Goal: Transaction & Acquisition: Purchase product/service

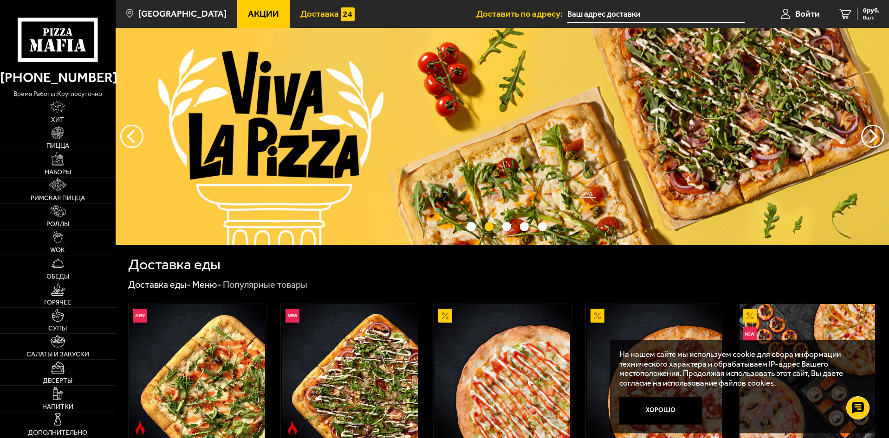
click at [341, 14] on img at bounding box center [348, 14] width 14 height 14
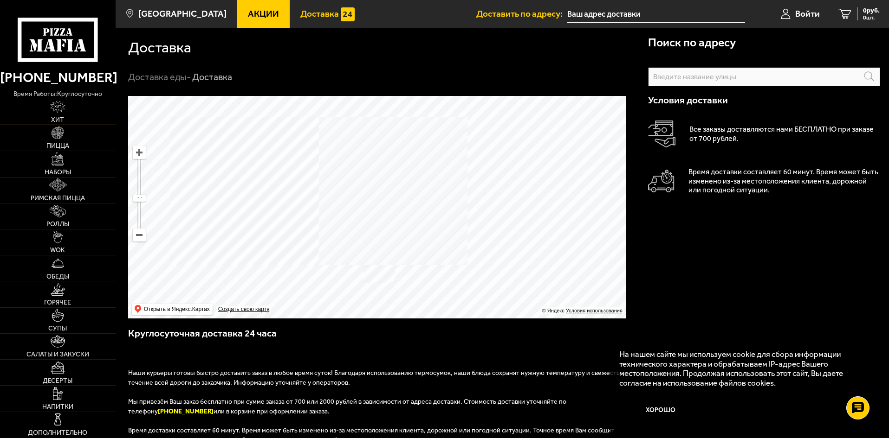
click at [52, 106] on img at bounding box center [57, 107] width 15 height 13
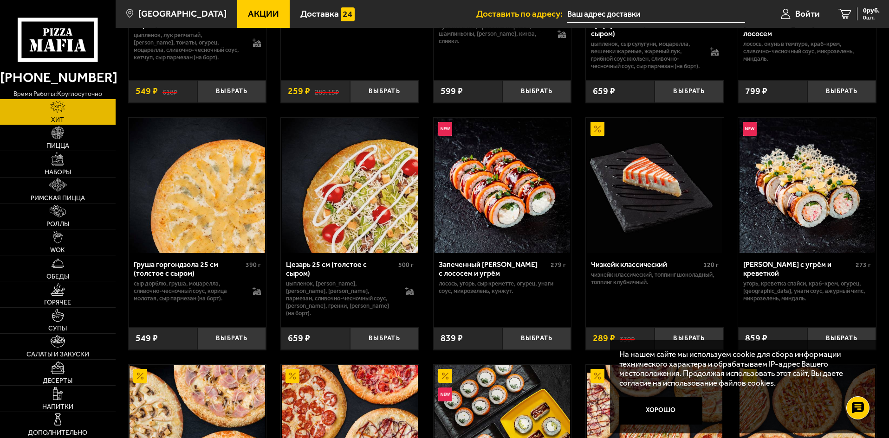
scroll to position [232, 0]
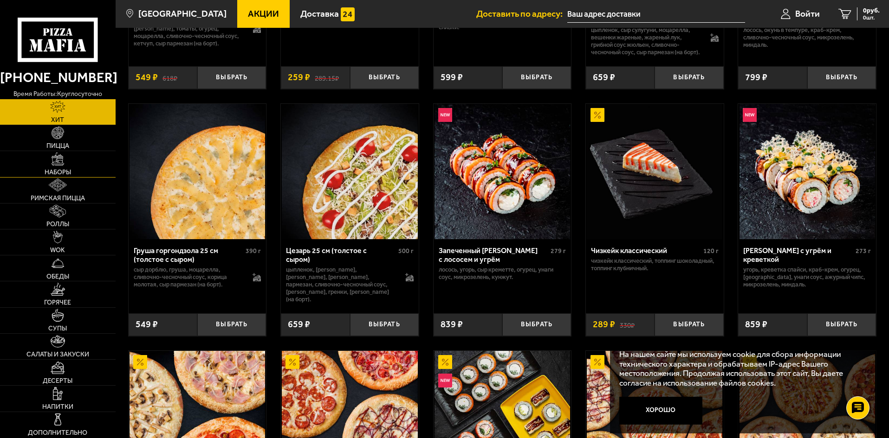
click at [53, 155] on img at bounding box center [58, 159] width 13 height 13
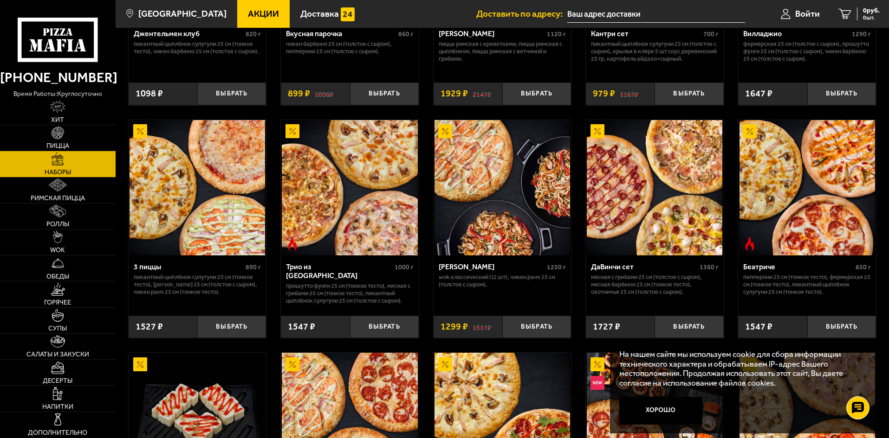
scroll to position [232, 0]
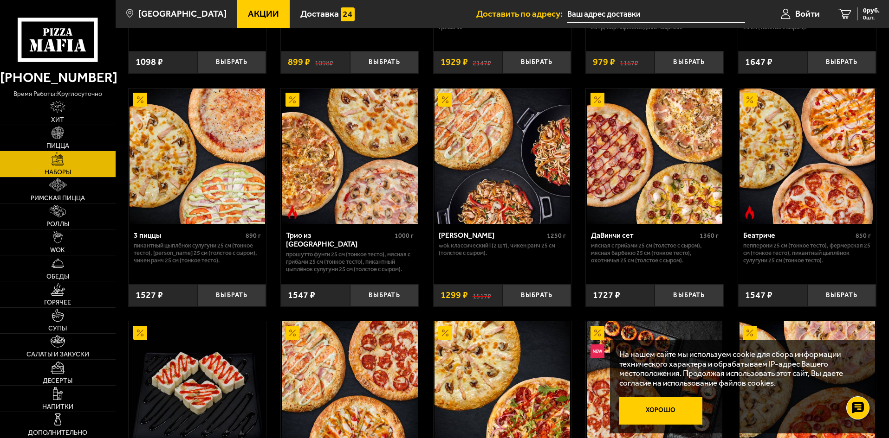
click at [648, 414] on button "Хорошо" at bounding box center [661, 411] width 84 height 28
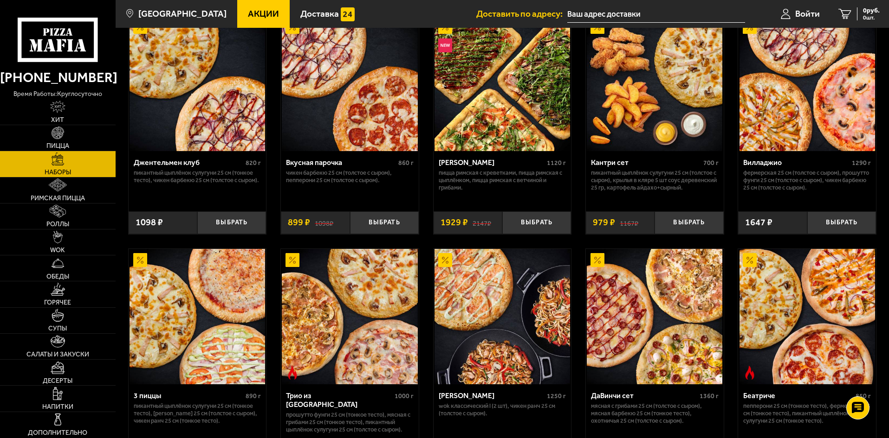
scroll to position [0, 0]
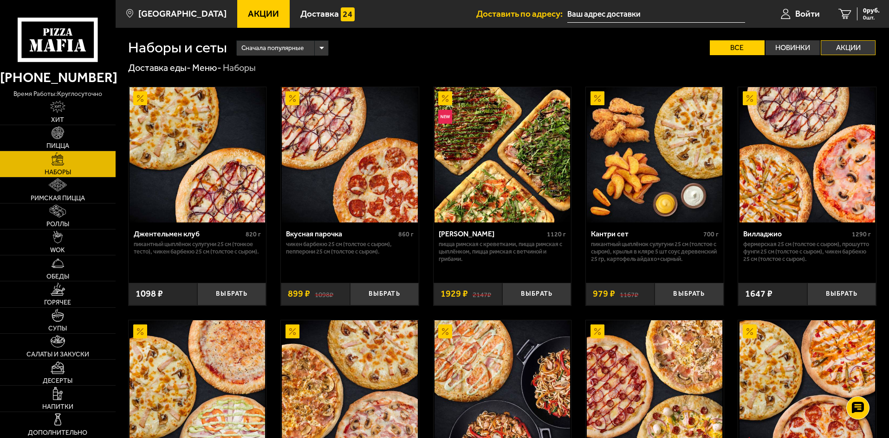
click at [843, 50] on label "Акции" at bounding box center [847, 47] width 55 height 15
click at [0, 0] on input "Акции" at bounding box center [0, 0] width 0 height 0
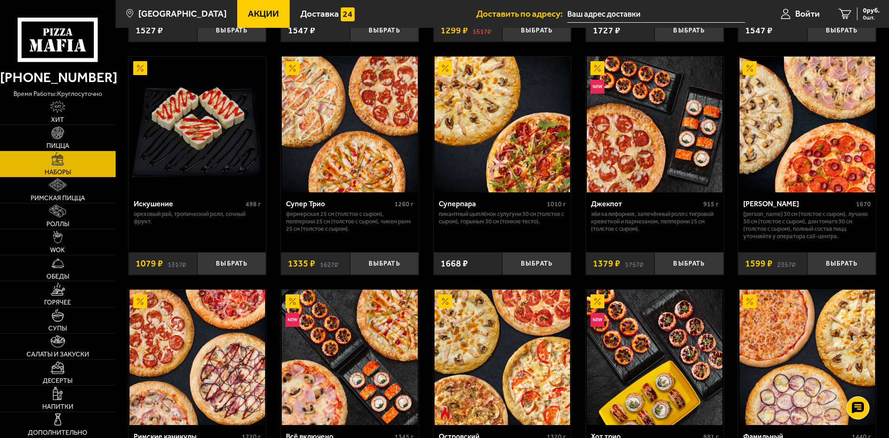
scroll to position [464, 0]
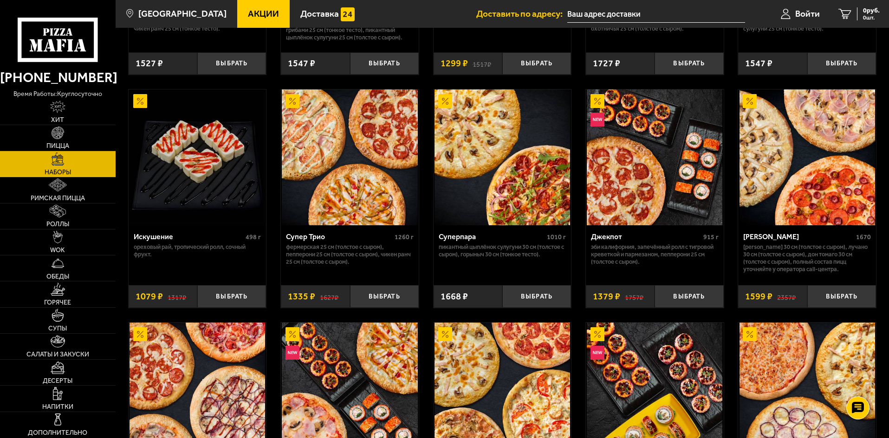
click at [336, 145] on img at bounding box center [349, 157] width 135 height 135
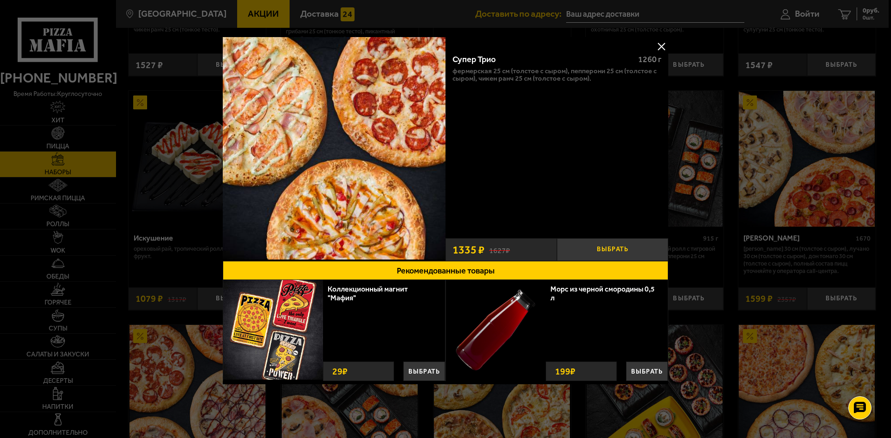
click at [609, 247] on button "Выбрать" at bounding box center [612, 249] width 111 height 23
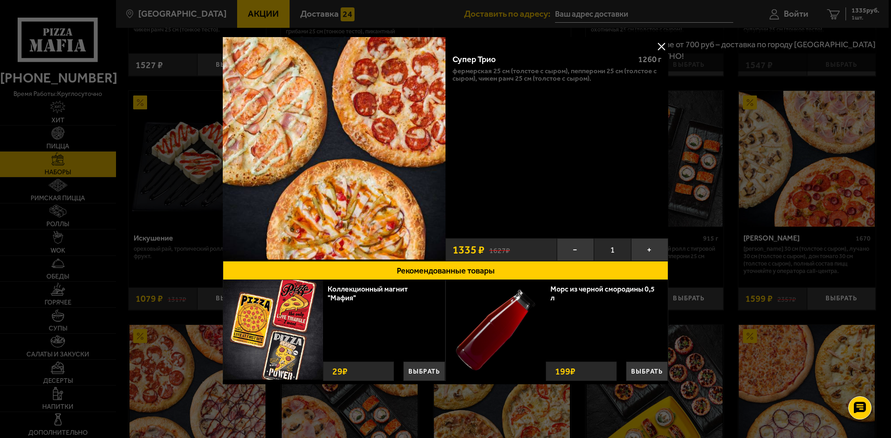
click at [664, 45] on button at bounding box center [661, 46] width 14 height 14
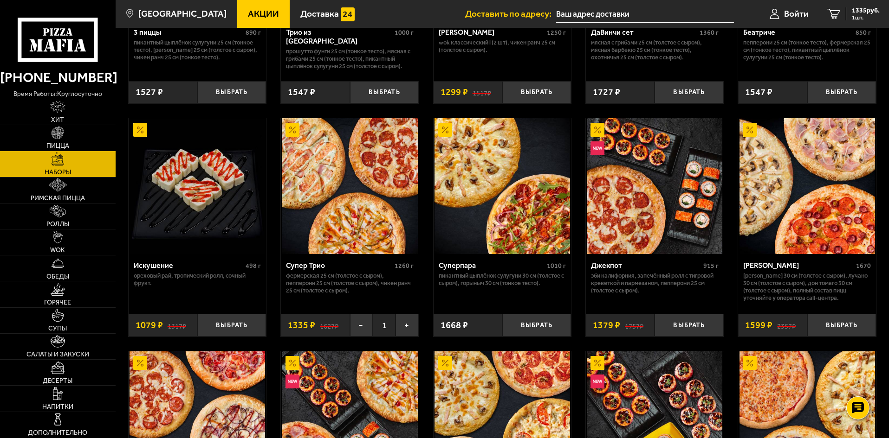
scroll to position [418, 0]
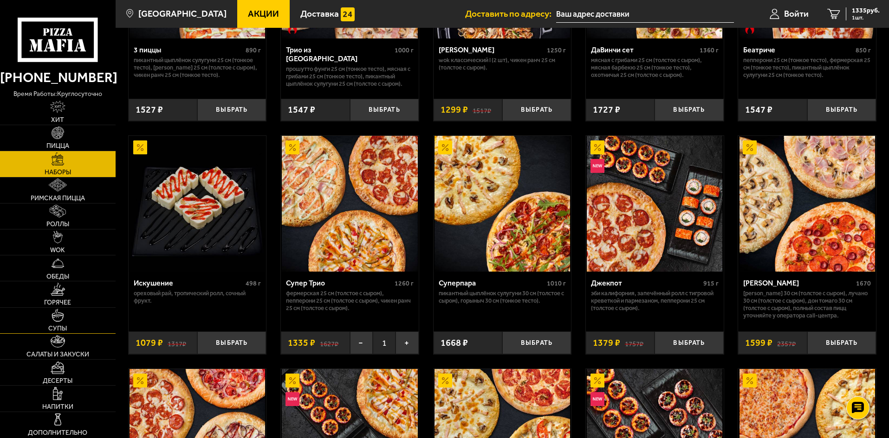
click at [62, 322] on link "Супы" at bounding box center [58, 321] width 116 height 26
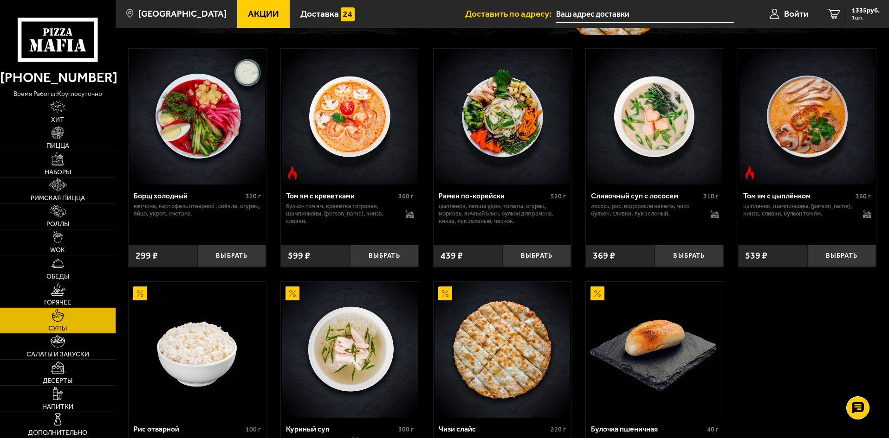
scroll to position [139, 0]
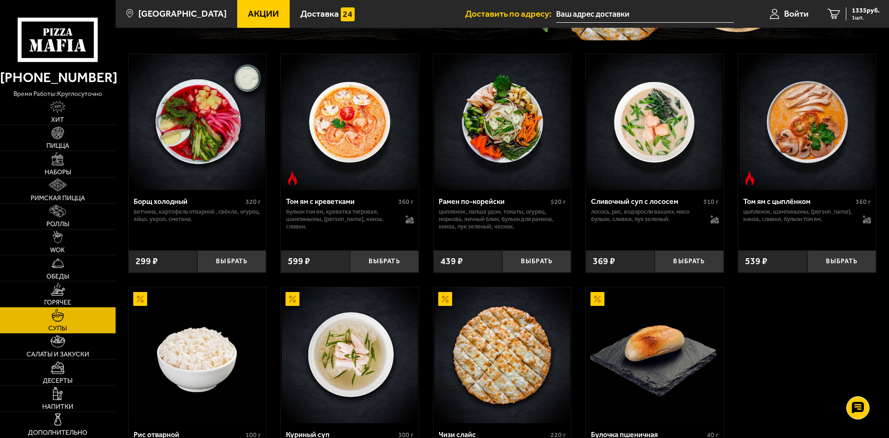
click at [58, 295] on img at bounding box center [58, 289] width 14 height 13
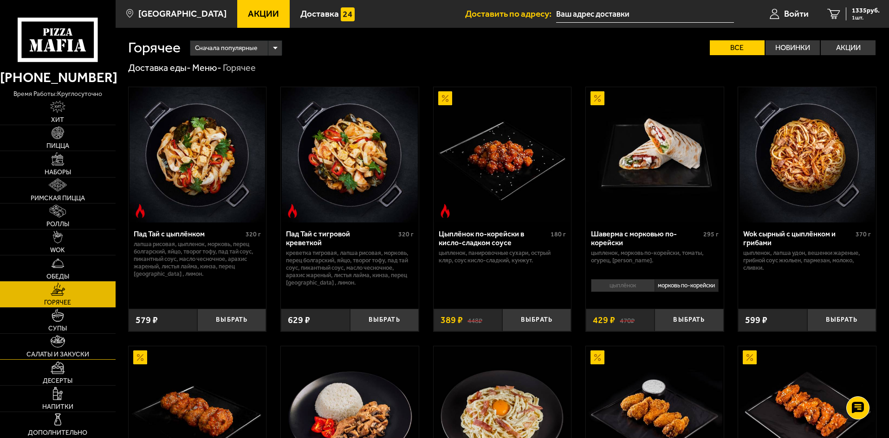
click at [71, 349] on link "Салаты и закуски" at bounding box center [58, 347] width 116 height 26
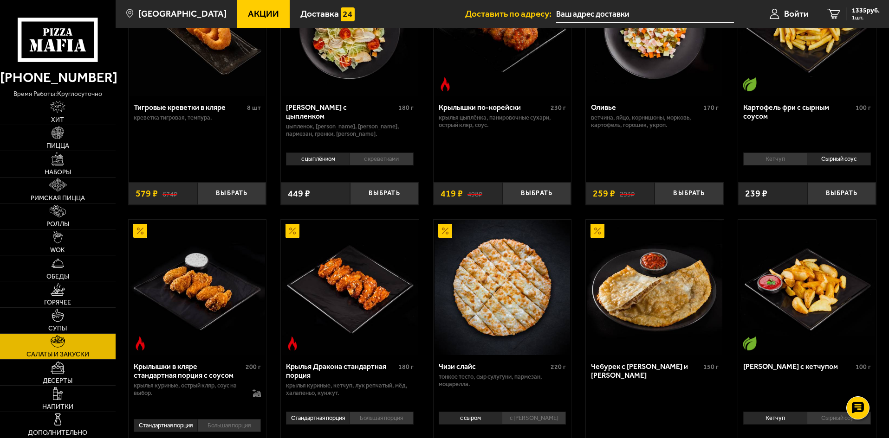
scroll to position [139, 0]
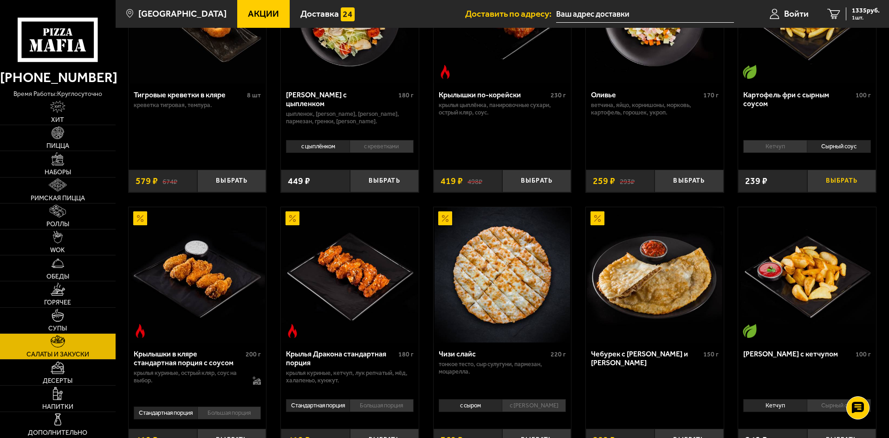
click at [833, 182] on button "Выбрать" at bounding box center [841, 181] width 69 height 23
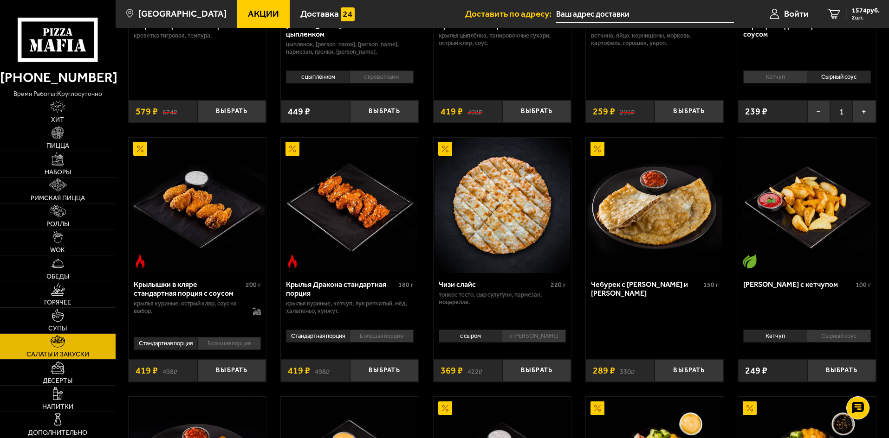
scroll to position [325, 0]
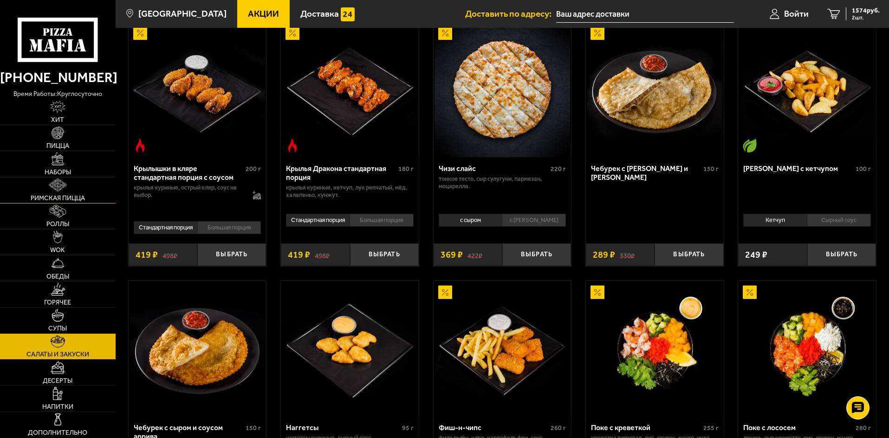
click at [65, 185] on img at bounding box center [58, 185] width 19 height 13
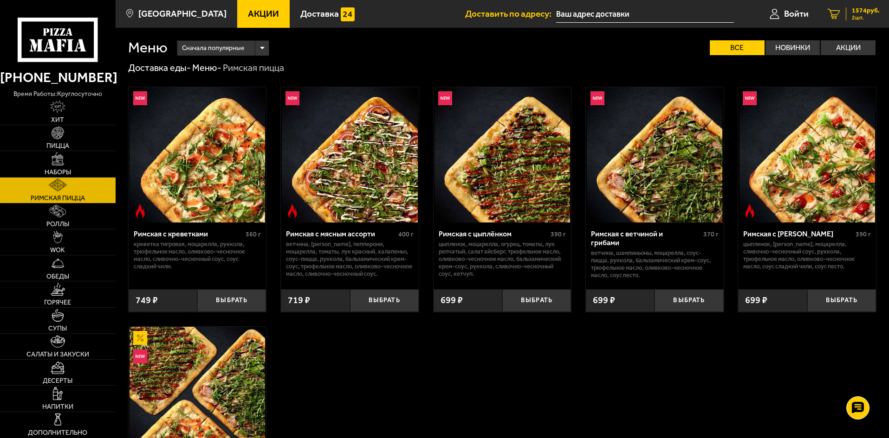
click at [857, 12] on span "1574 руб." at bounding box center [865, 10] width 28 height 6
click at [485, 232] on div "Римская с цыплёнком" at bounding box center [493, 234] width 110 height 9
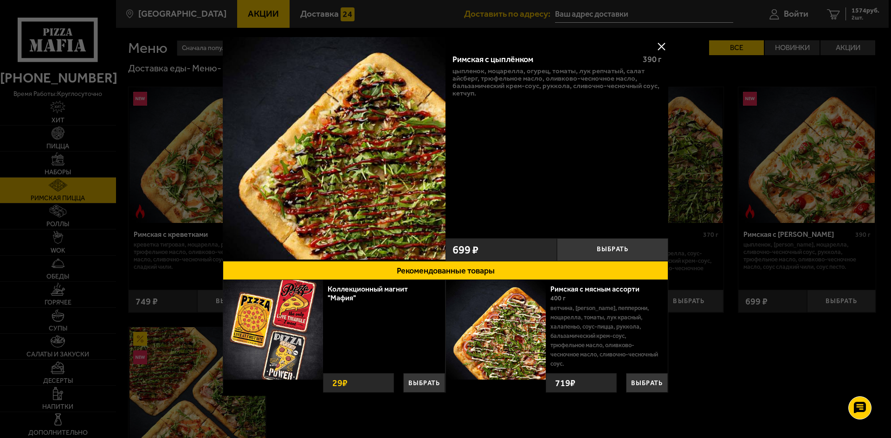
click at [662, 45] on button at bounding box center [661, 46] width 14 height 14
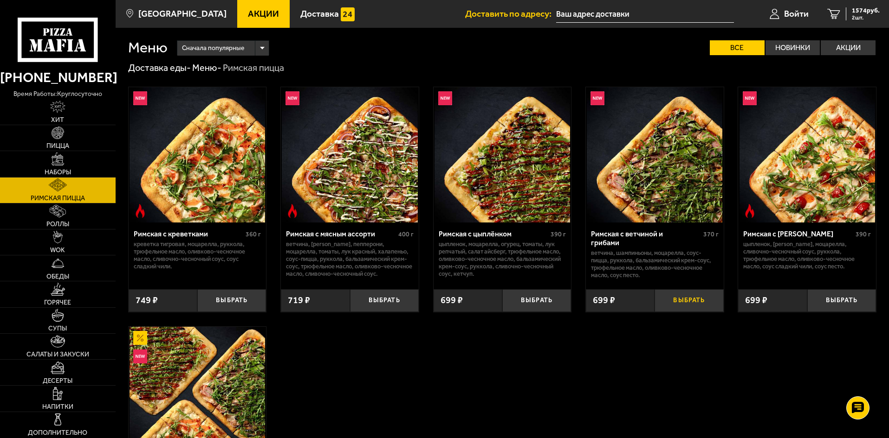
click at [688, 302] on button "Выбрать" at bounding box center [688, 301] width 69 height 23
click at [51, 373] on img at bounding box center [58, 367] width 14 height 13
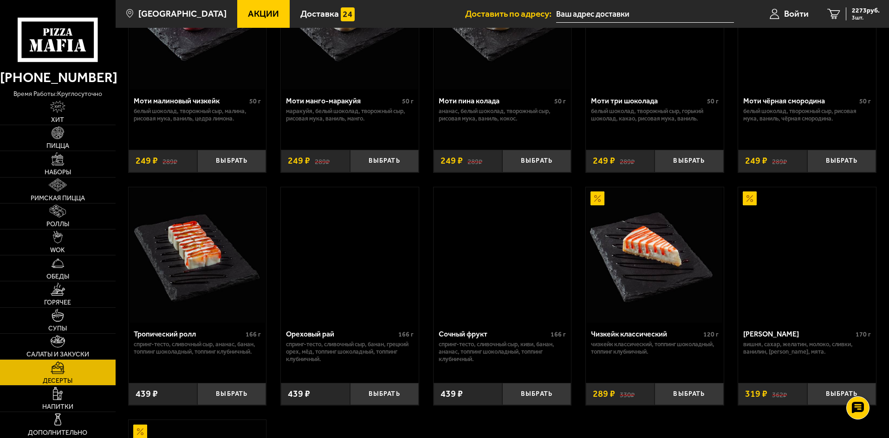
scroll to position [232, 0]
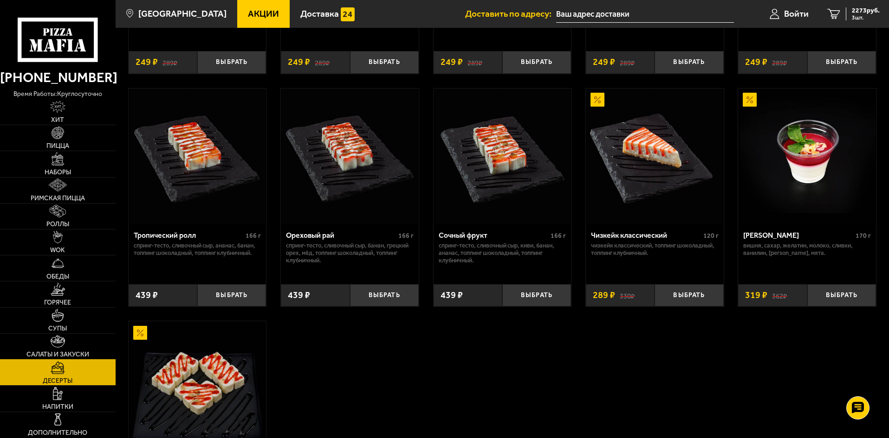
click at [65, 348] on link "Салаты и закуски" at bounding box center [58, 347] width 116 height 26
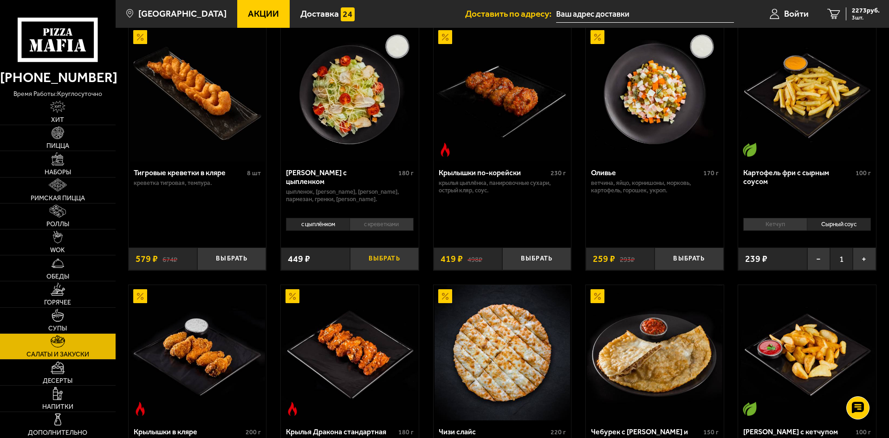
scroll to position [186, 0]
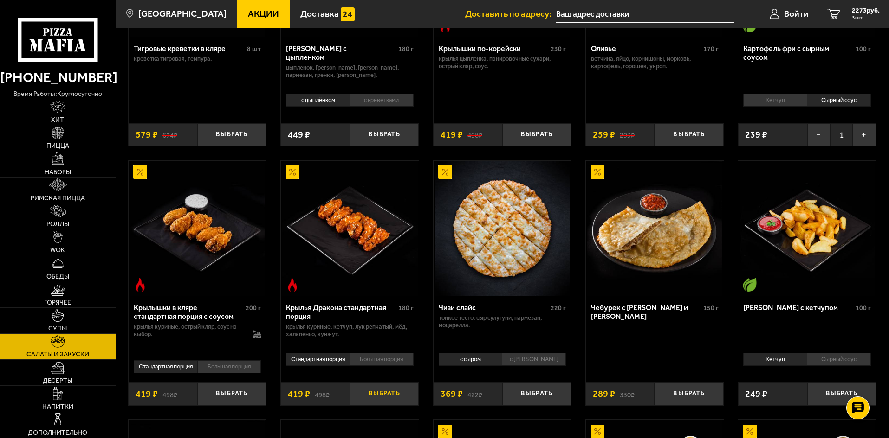
click at [384, 395] on button "Выбрать" at bounding box center [384, 394] width 69 height 23
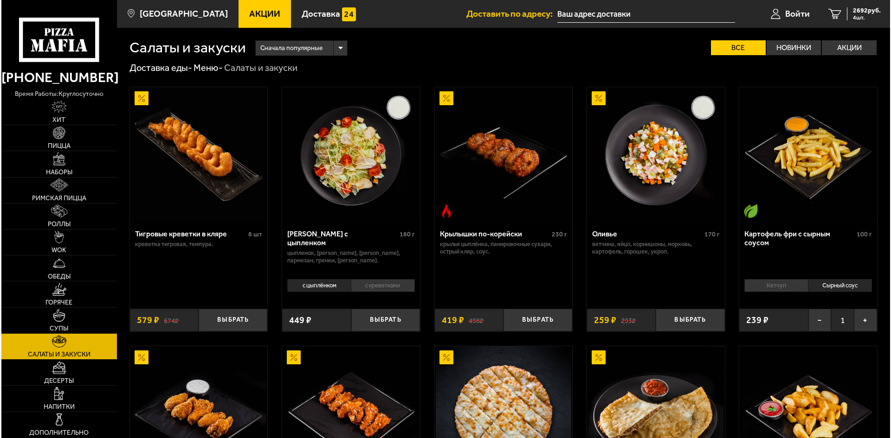
scroll to position [186, 0]
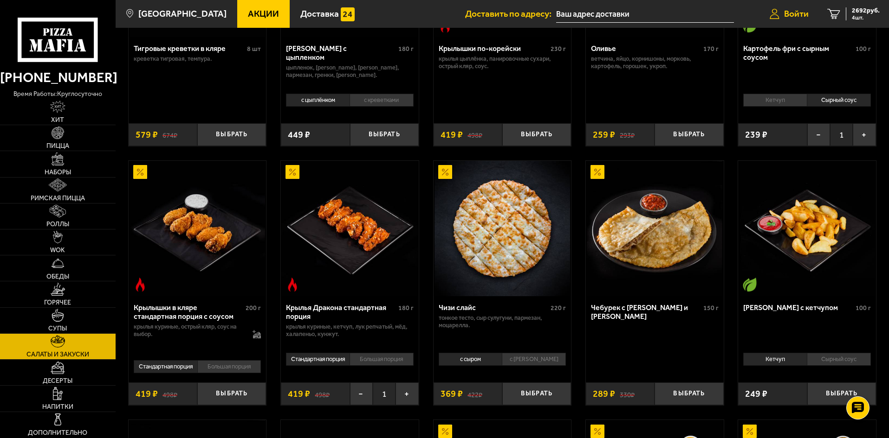
click at [785, 9] on span "Войти" at bounding box center [796, 13] width 25 height 9
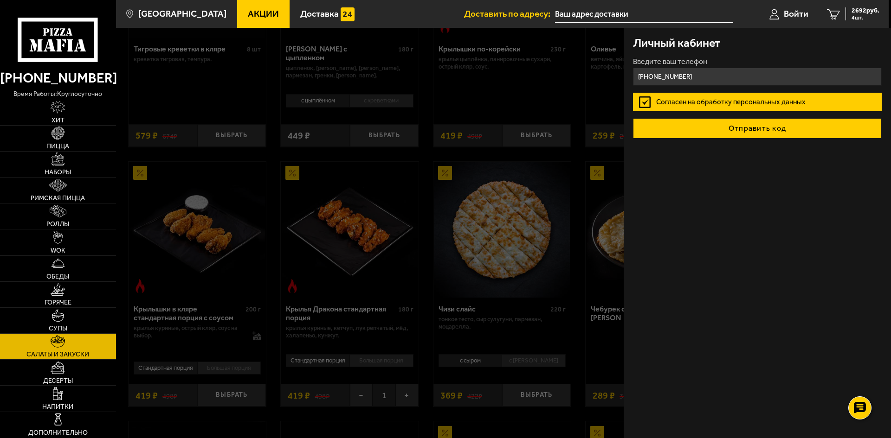
type input "+7 (981) 761-91-94"
click at [741, 131] on button "Отправить код" at bounding box center [757, 128] width 249 height 20
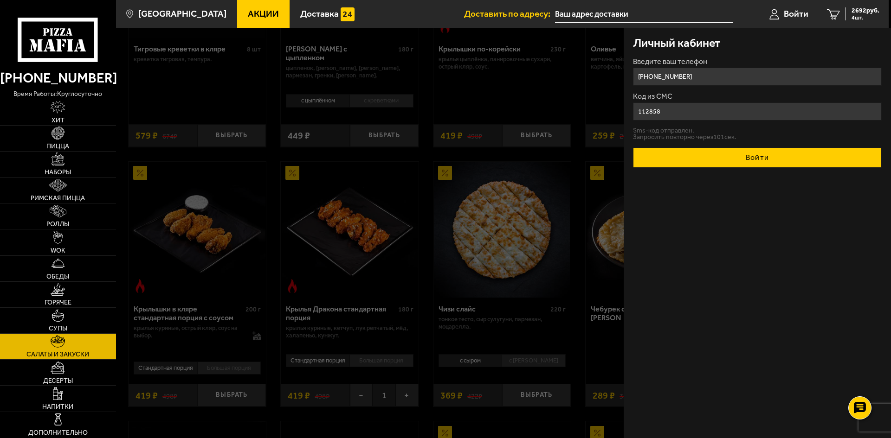
type input "112858"
click at [734, 158] on button "Войти" at bounding box center [757, 158] width 249 height 20
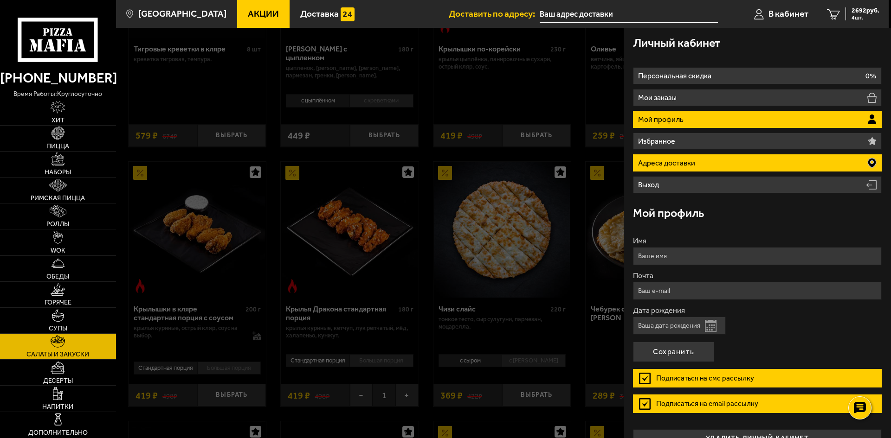
click at [691, 157] on li "Адреса доставки" at bounding box center [757, 163] width 249 height 17
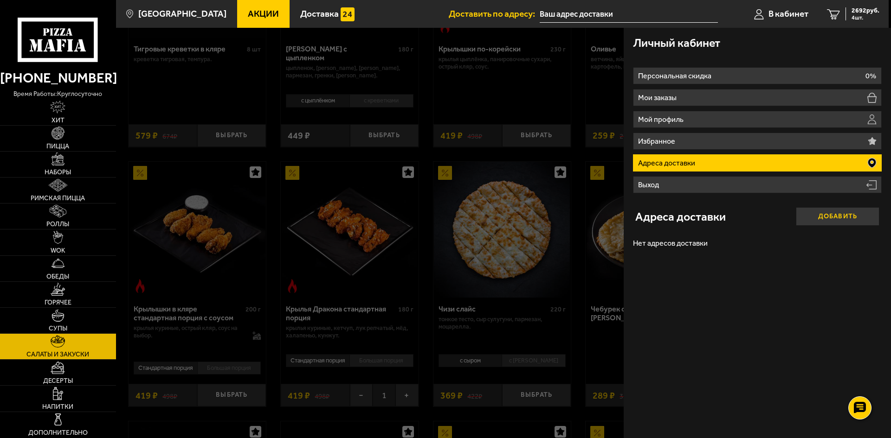
click at [837, 216] on button "Добавить" at bounding box center [838, 216] width 84 height 19
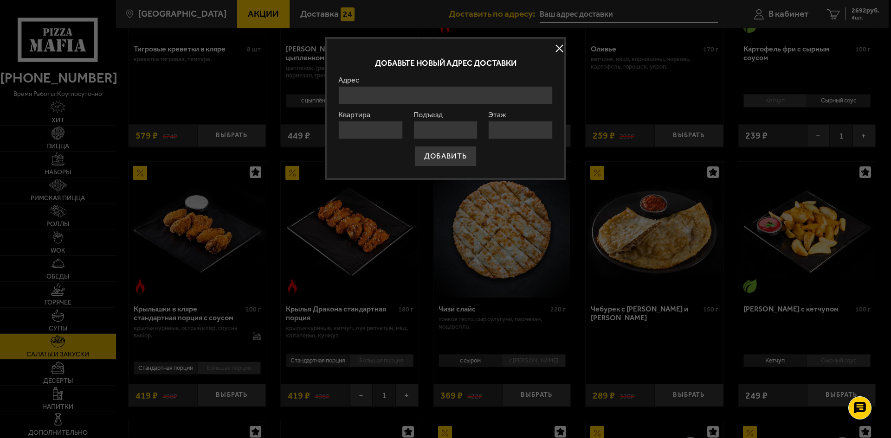
click at [415, 100] on input "Адрес" at bounding box center [445, 95] width 214 height 18
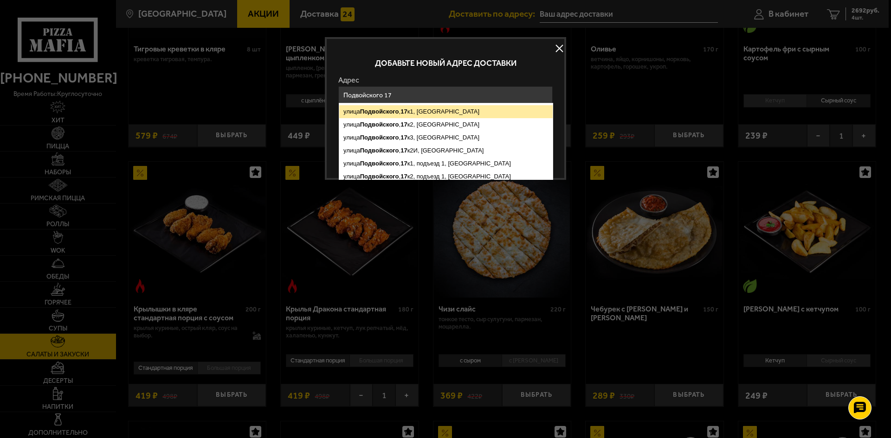
click at [415, 109] on ymaps "улица Подвойского , 17 к1, Санкт-Петербург" at bounding box center [445, 111] width 213 height 13
type input "Санкт-Петербург, улица Подвойского, 17к1"
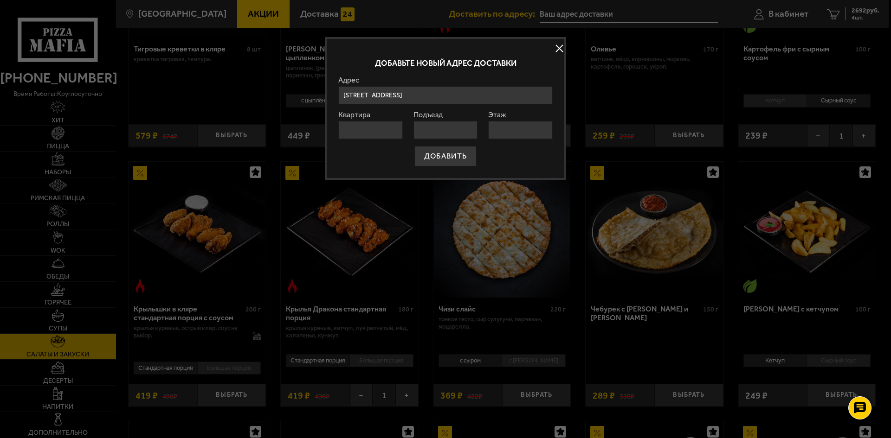
click at [371, 130] on input "Квартира" at bounding box center [370, 130] width 64 height 18
type input "296"
click at [419, 127] on input "Подъезд" at bounding box center [445, 130] width 64 height 18
type input "8"
click at [518, 133] on input "Этаж" at bounding box center [520, 130] width 64 height 18
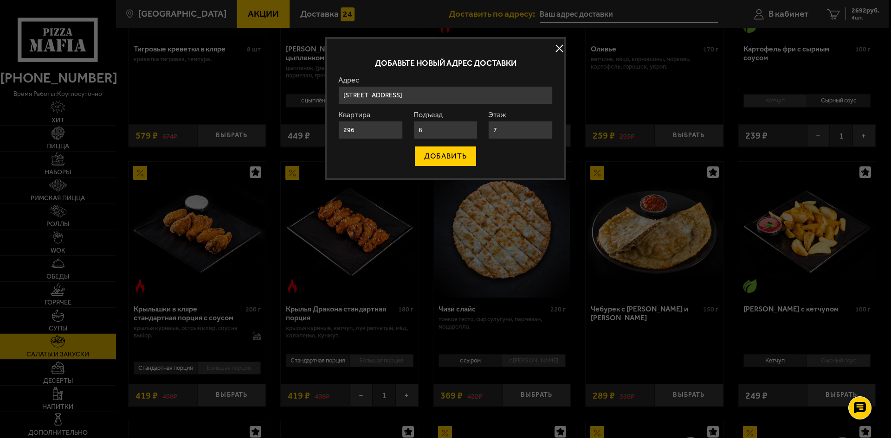
type input "7"
click at [418, 158] on form "Адрес улица Подвойского , 17 к1, Санкт-Петербург улица Подвойского , 17 к2, Сан…" at bounding box center [445, 122] width 214 height 90
click at [426, 155] on button "ДОБАВИТЬ" at bounding box center [445, 156] width 62 height 20
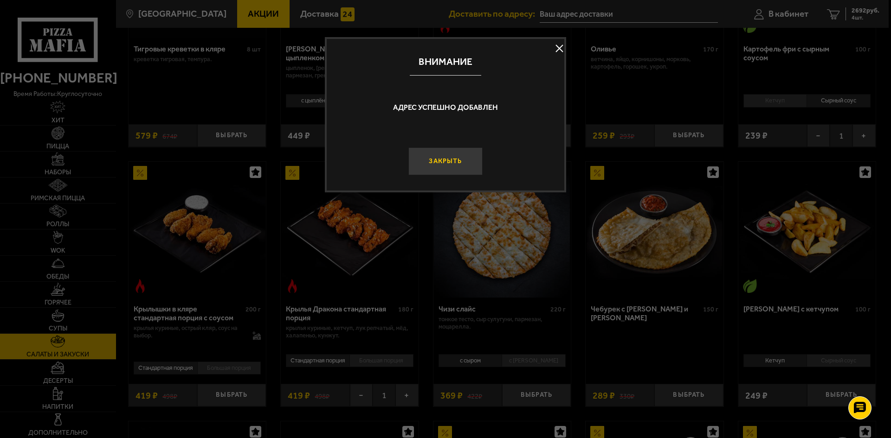
click at [455, 161] on button "Закрыть" at bounding box center [445, 162] width 74 height 28
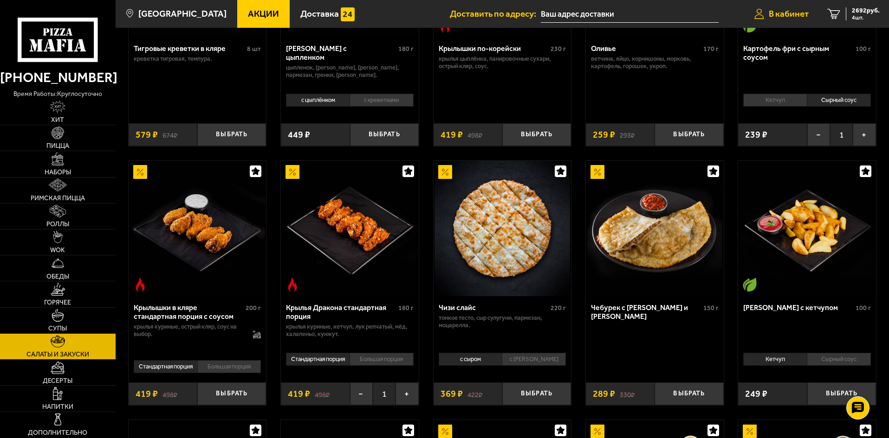
click at [795, 17] on span "В кабинет" at bounding box center [788, 13] width 40 height 9
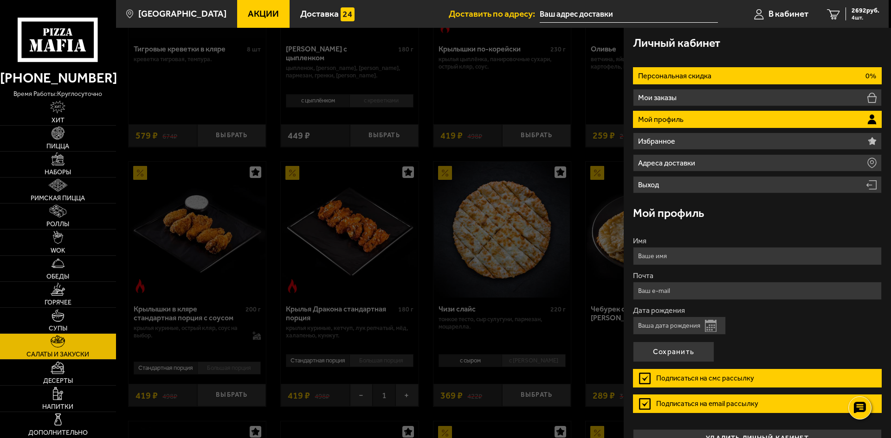
click at [684, 76] on p "Персональная скидка" at bounding box center [676, 75] width 76 height 7
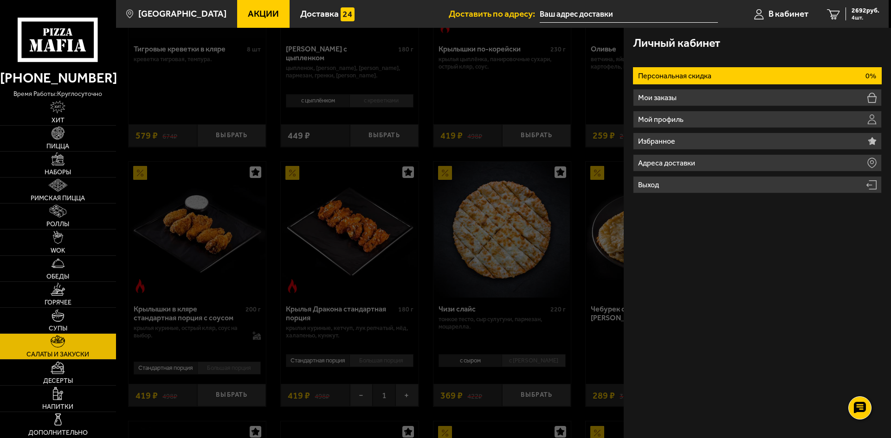
click at [684, 76] on p "Персональная скидка" at bounding box center [676, 75] width 76 height 7
click at [728, 75] on li "Персональная скидка 0%" at bounding box center [757, 75] width 249 height 17
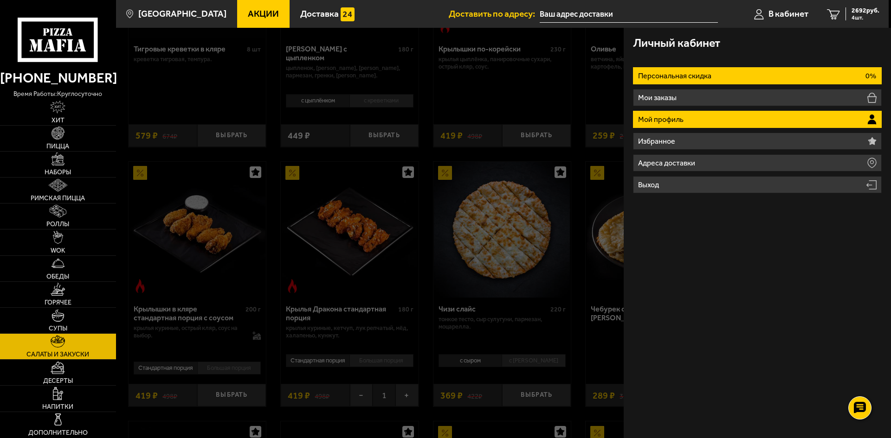
click at [674, 122] on p "Мой профиль" at bounding box center [662, 119] width 48 height 7
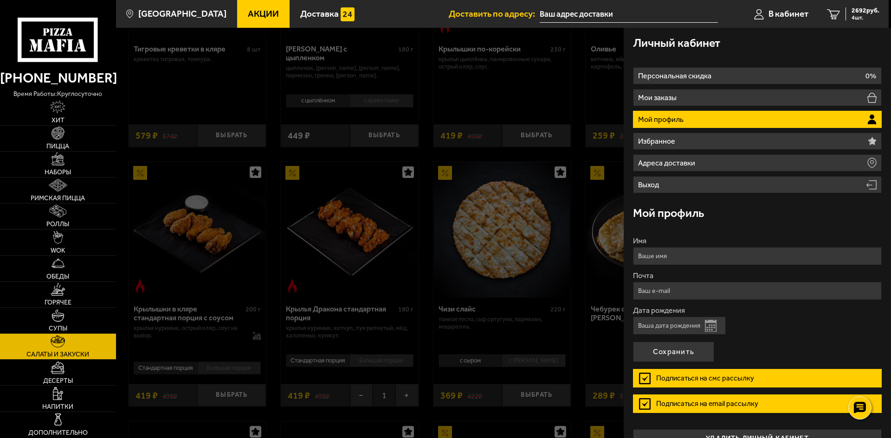
click at [672, 260] on input "Имя" at bounding box center [757, 256] width 249 height 18
type input "Варвара"
click at [672, 292] on input "Почта" at bounding box center [757, 291] width 249 height 18
type input "ф"
type input "arya-ya@mail.ru"
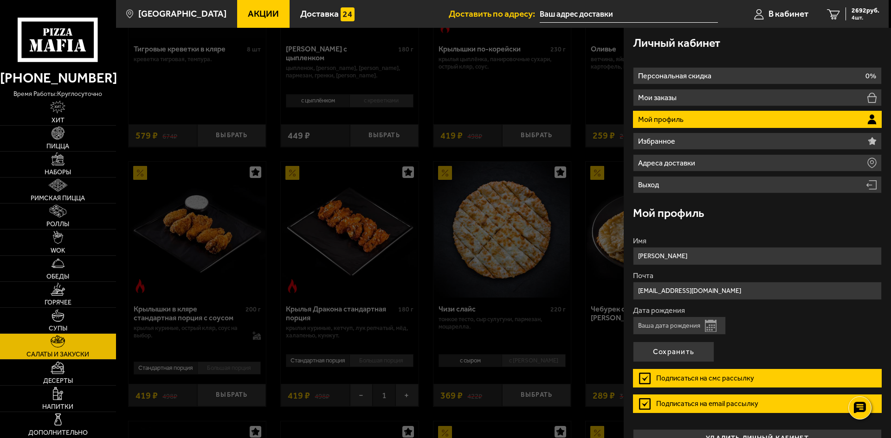
click at [690, 329] on input "Дата рождения" at bounding box center [679, 326] width 93 height 18
type input "21.08.1991"
click at [691, 347] on button "Сохранить" at bounding box center [673, 352] width 81 height 20
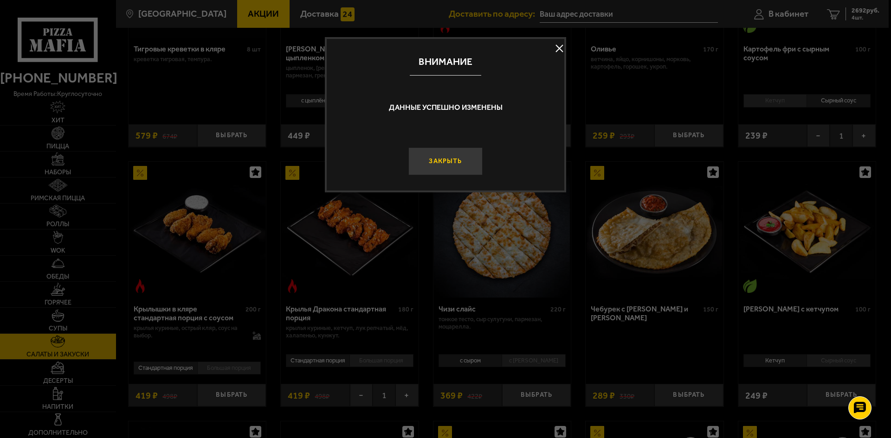
click at [473, 151] on button "Закрыть" at bounding box center [445, 162] width 74 height 28
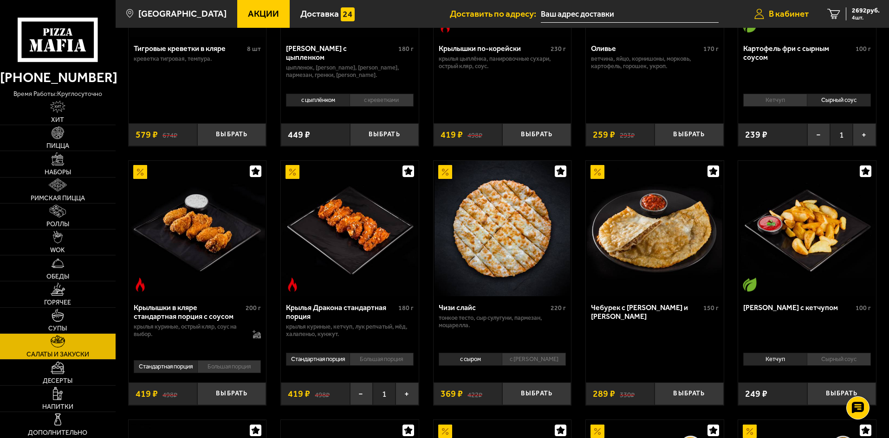
click at [803, 19] on link "В кабинет" at bounding box center [781, 14] width 73 height 28
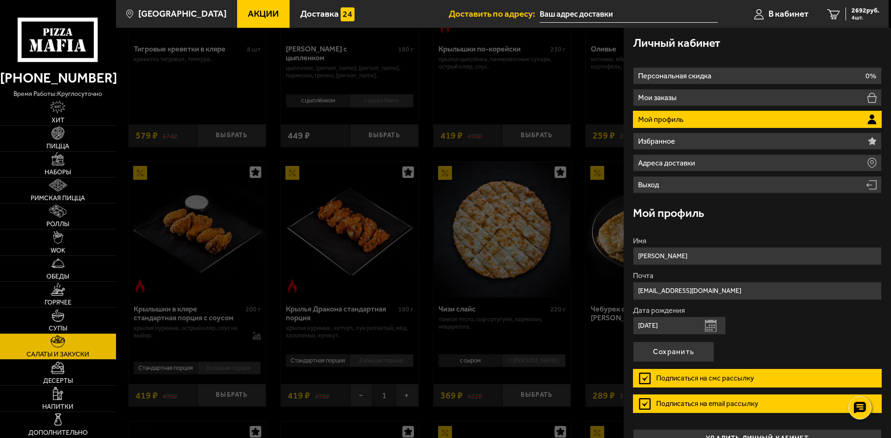
click at [645, 378] on label "Подписаться на смс рассылку" at bounding box center [757, 378] width 249 height 19
click at [0, 0] on input "Подписаться на смс рассылку" at bounding box center [0, 0] width 0 height 0
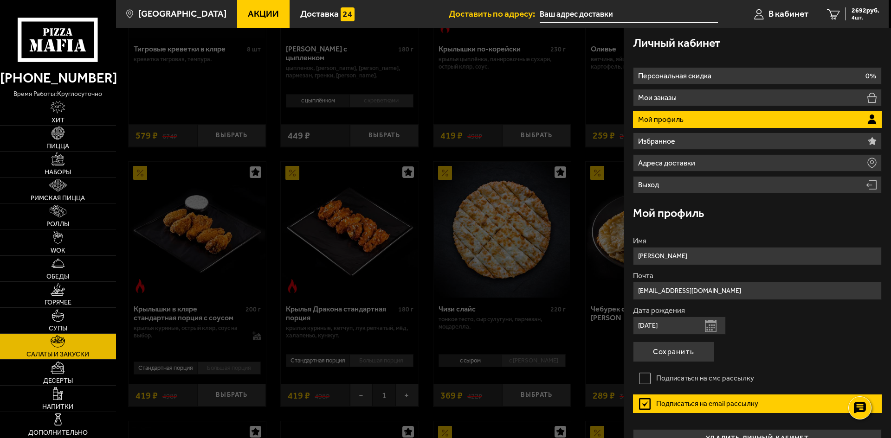
click at [645, 407] on label "Подписаться на email рассылку" at bounding box center [757, 404] width 249 height 19
click at [0, 0] on input "Подписаться на email рассылку" at bounding box center [0, 0] width 0 height 0
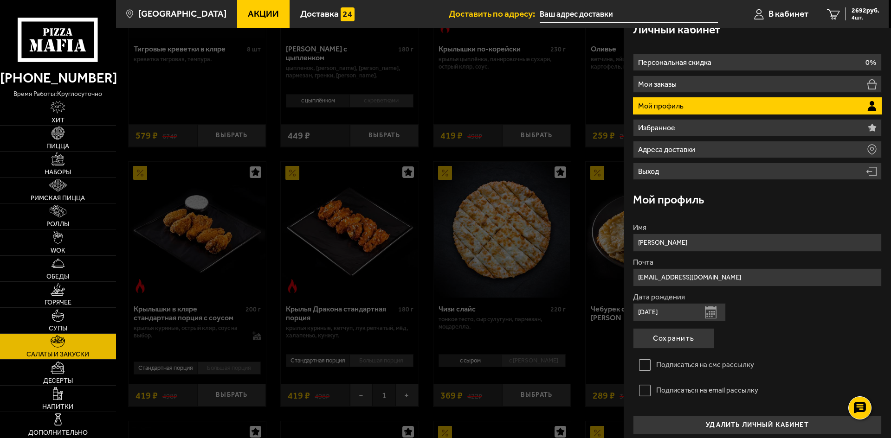
scroll to position [19, 0]
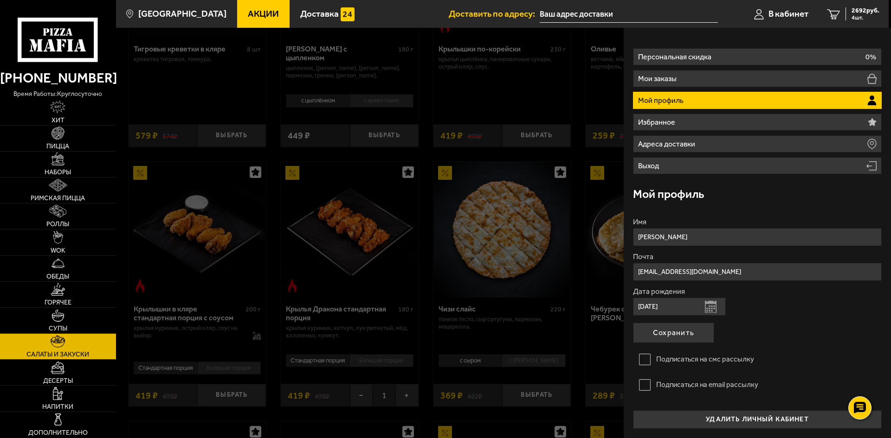
click at [787, 305] on div "Дата рождения 21.08.1991 Открыть календарь" at bounding box center [757, 302] width 249 height 28
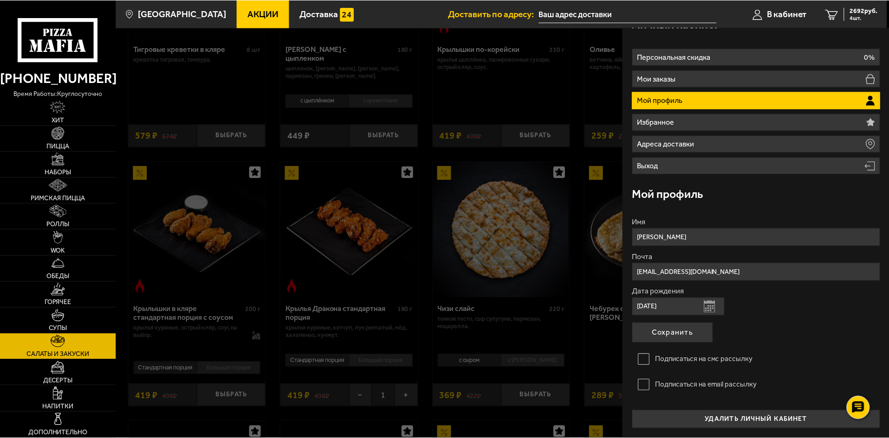
scroll to position [0, 0]
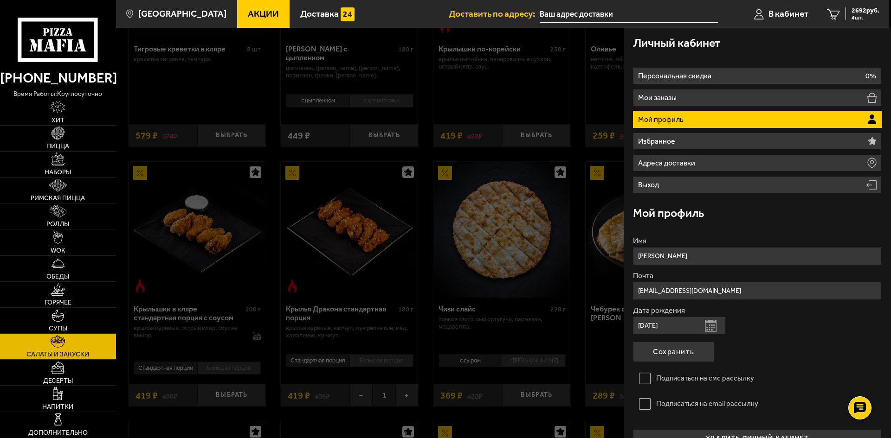
click at [689, 253] on input "Варвара" at bounding box center [757, 256] width 249 height 18
click at [673, 232] on div "Имя Варвара Почта arya-ya@mail.ru Дата рождения 21.08.1991 Открыть календарь По…" at bounding box center [757, 338] width 249 height 220
click at [680, 350] on button "Сохранить" at bounding box center [673, 352] width 81 height 20
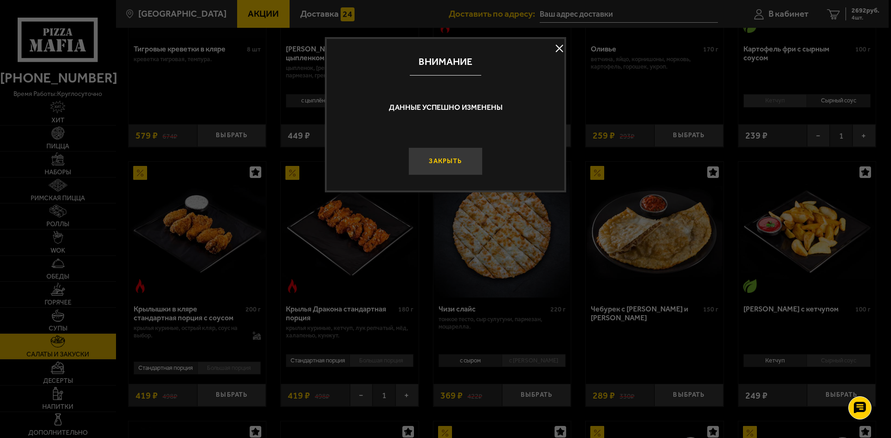
click at [462, 156] on button "Закрыть" at bounding box center [445, 162] width 74 height 28
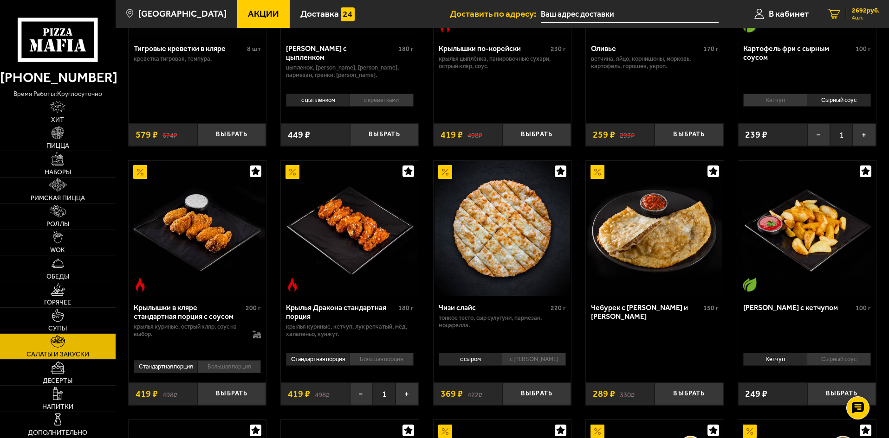
click at [866, 13] on span "2692 руб." at bounding box center [865, 10] width 28 height 6
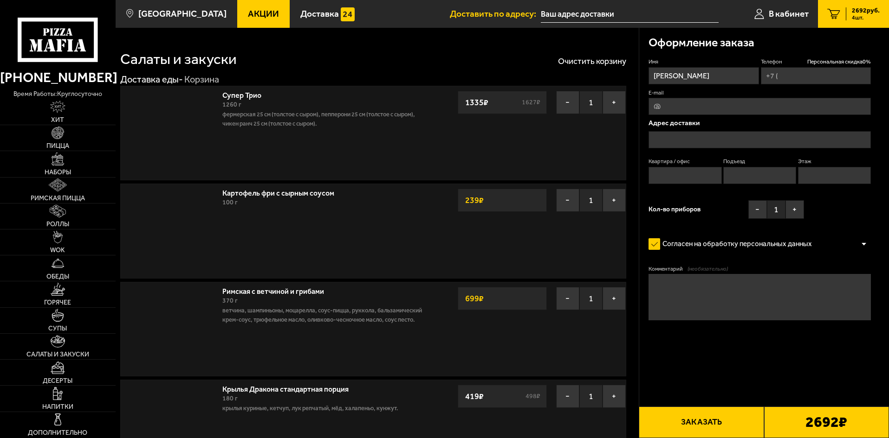
type input "+7 (981) 761-91-94"
type input "Санкт-Петербург, улица Подвойского, 17к1"
type input "296"
type input "8"
type input "7"
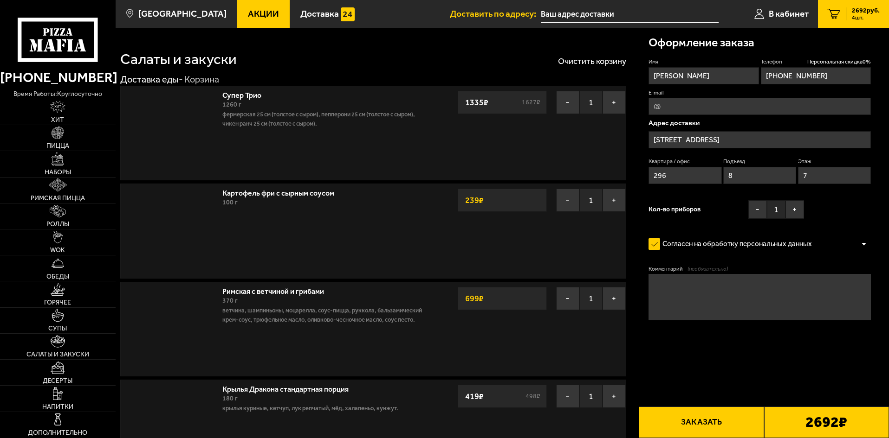
type input "Санкт-Петербург, улица Подвойского, 17к1"
type input "улица Подвойского, 17к1"
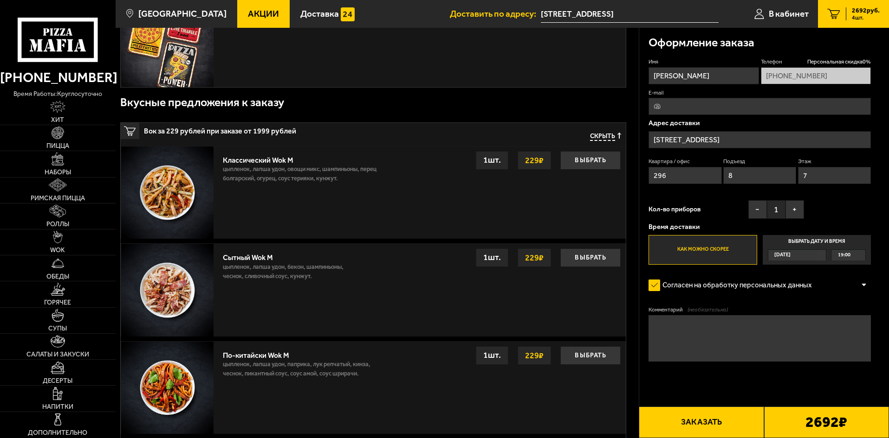
scroll to position [557, 0]
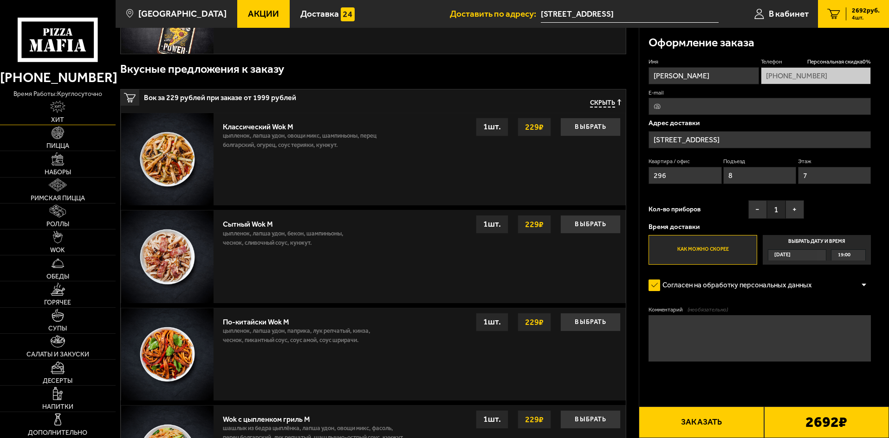
click at [58, 116] on link "Хит" at bounding box center [58, 112] width 116 height 26
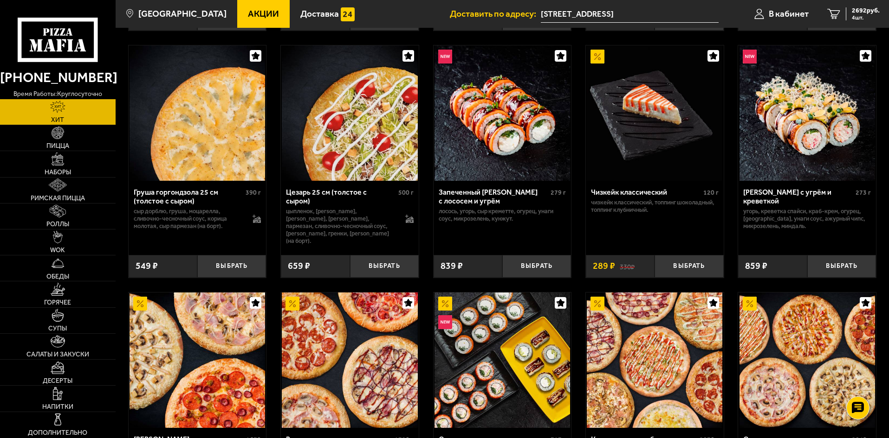
scroll to position [325, 0]
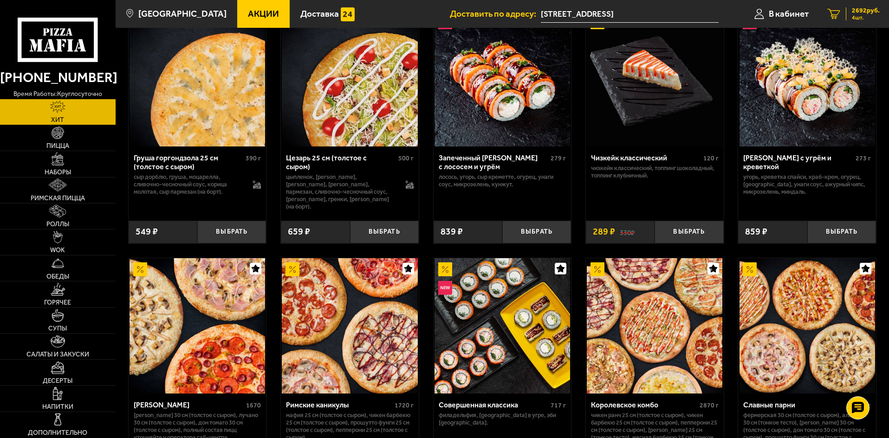
click at [849, 13] on div "2692 руб. 4 шт." at bounding box center [862, 13] width 34 height 13
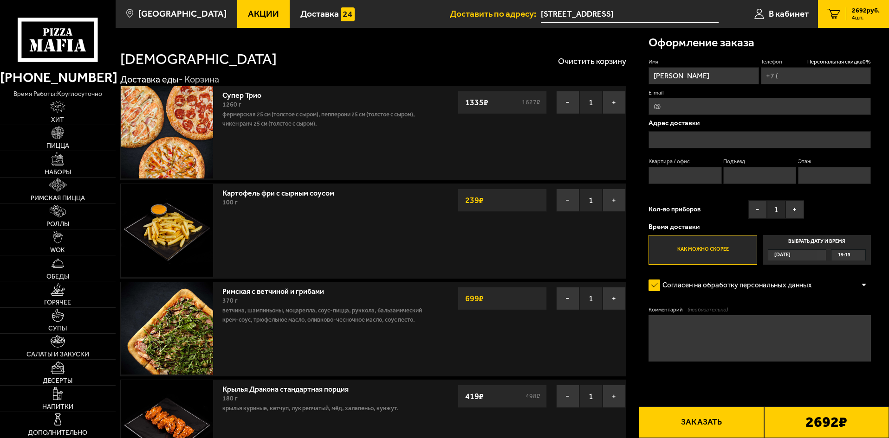
type input "+7 (981) 761-91-94"
type input "Санкт-Петербург, улица Подвойского, 17к1"
type input "296"
type input "8"
type input "7"
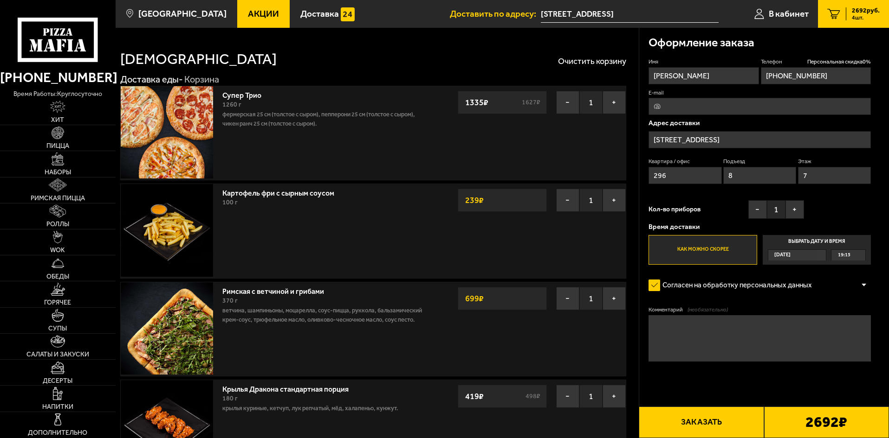
type input "улица Подвойского, 17к1"
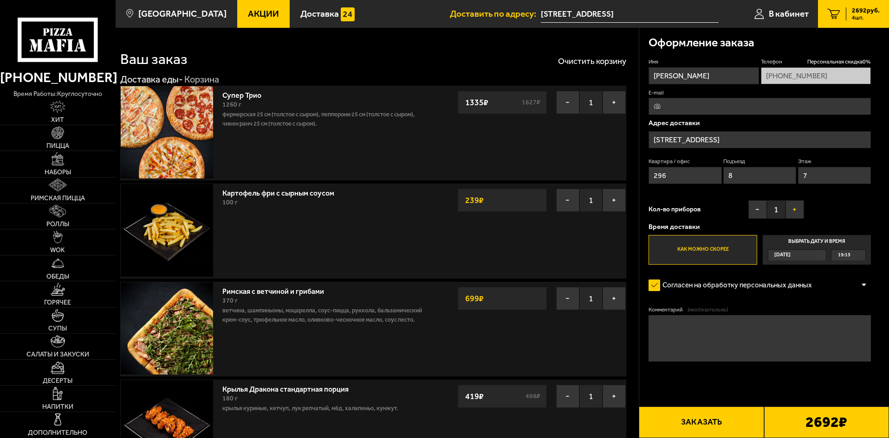
click at [800, 211] on button "+" at bounding box center [794, 209] width 19 height 19
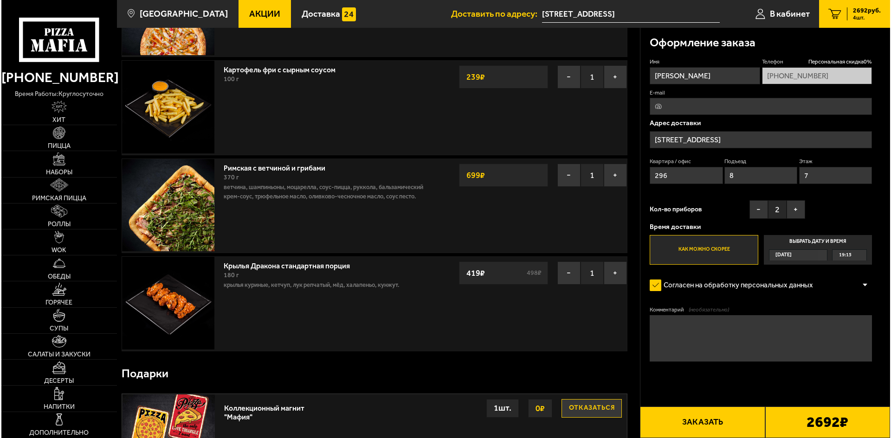
scroll to position [139, 0]
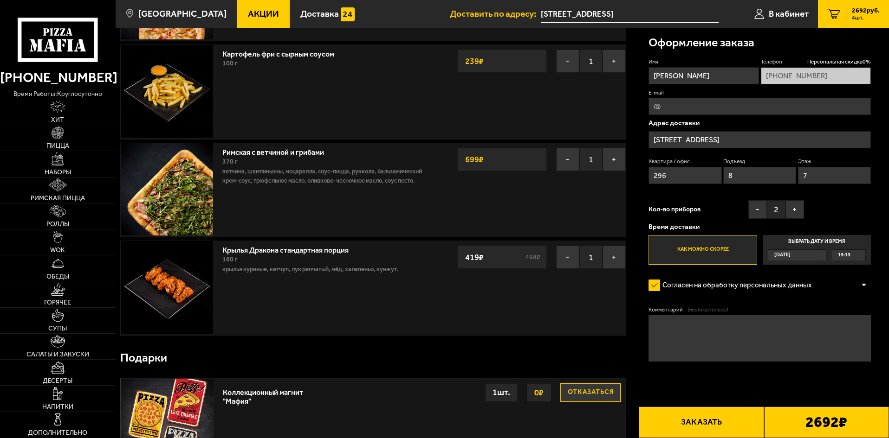
click at [730, 420] on button "Заказать" at bounding box center [700, 423] width 125 height 32
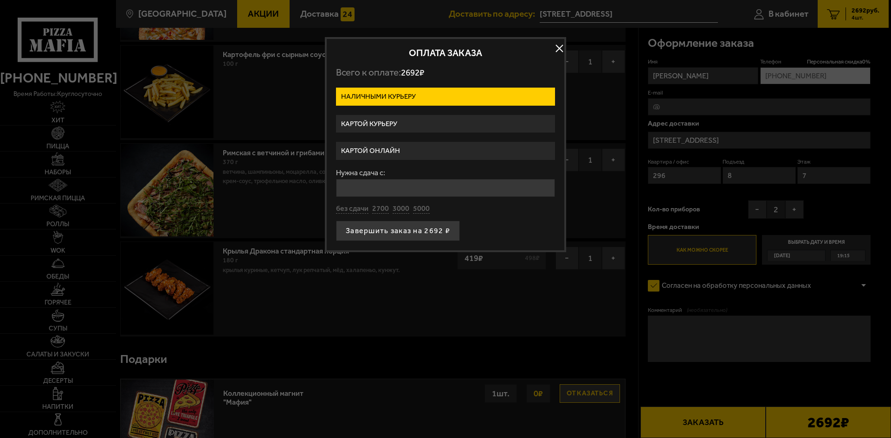
click at [401, 119] on label "Картой курьеру" at bounding box center [445, 124] width 219 height 18
click at [0, 0] on input "Картой курьеру" at bounding box center [0, 0] width 0 height 0
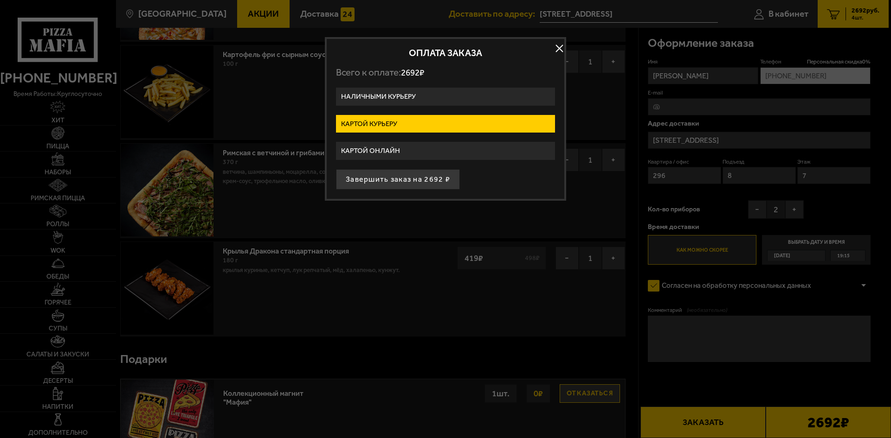
click at [390, 149] on label "Картой онлайн" at bounding box center [445, 151] width 219 height 18
click at [0, 0] on input "Картой онлайн" at bounding box center [0, 0] width 0 height 0
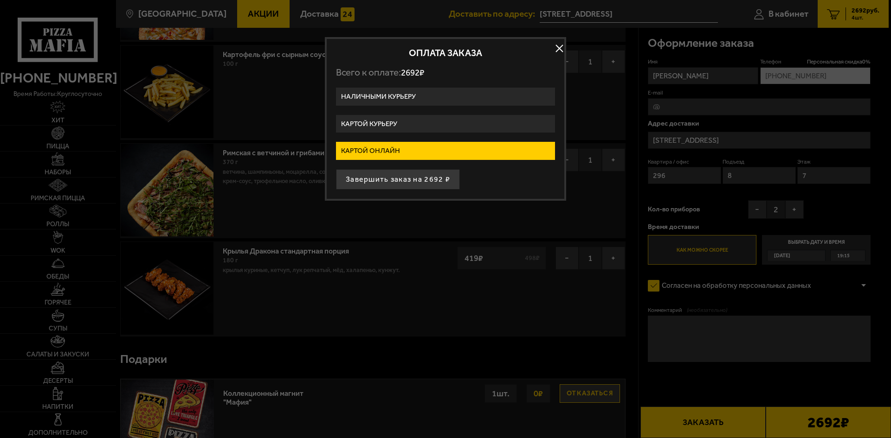
click at [393, 115] on label "Картой курьеру" at bounding box center [445, 124] width 219 height 18
click at [0, 0] on input "Картой курьеру" at bounding box center [0, 0] width 0 height 0
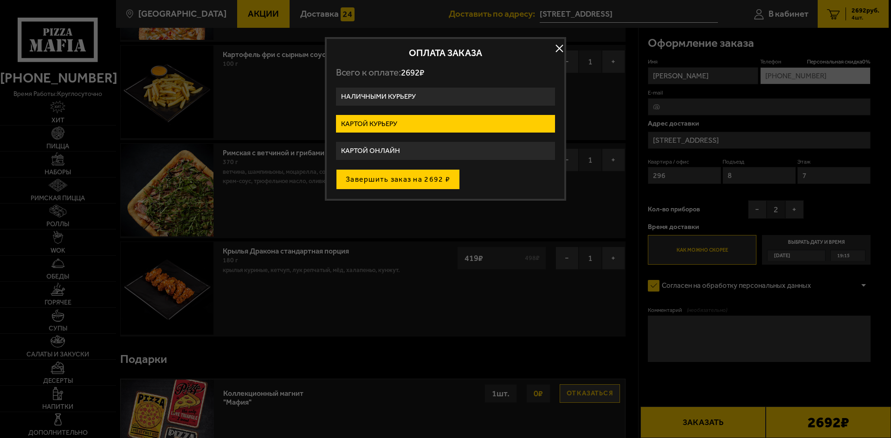
click at [402, 175] on button "Завершить заказ на 2692 ₽" at bounding box center [398, 179] width 124 height 20
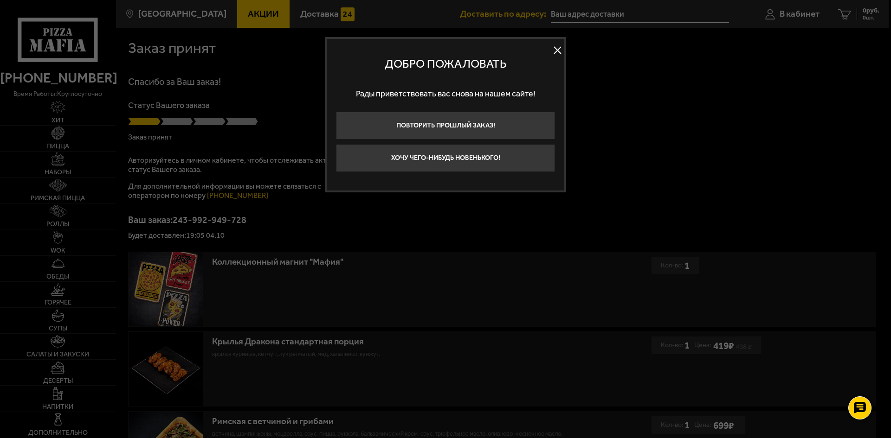
click at [553, 51] on button at bounding box center [557, 51] width 14 height 14
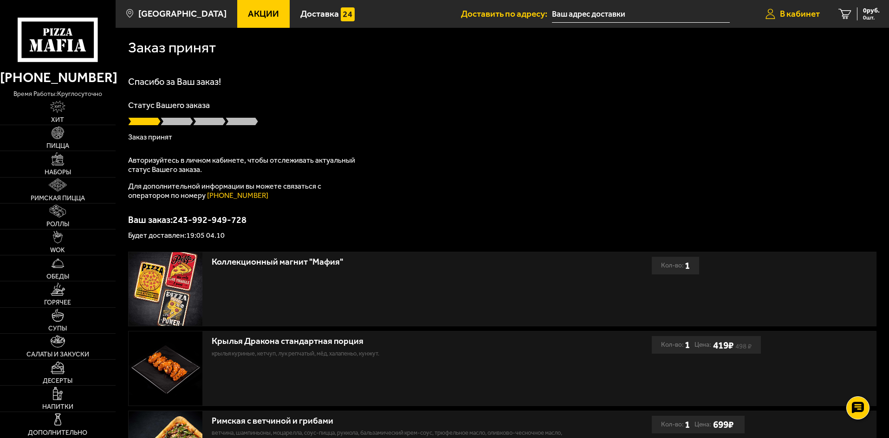
click at [790, 3] on link "В кабинет" at bounding box center [792, 14] width 73 height 28
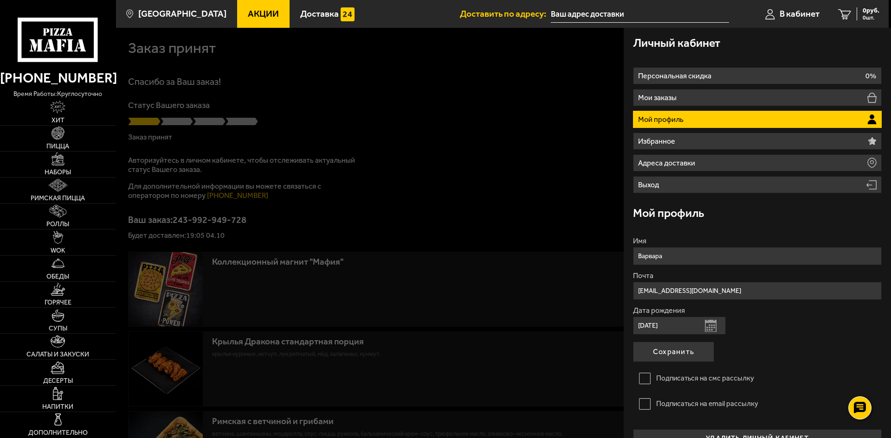
click at [500, 111] on div at bounding box center [561, 247] width 891 height 438
